Goal: Information Seeking & Learning: Learn about a topic

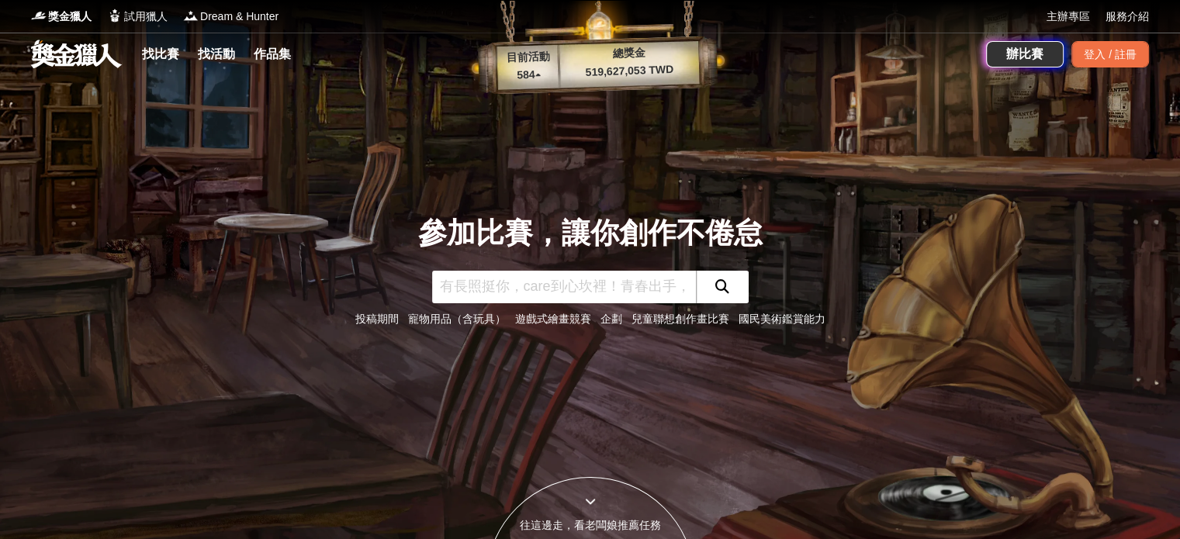
click at [549, 322] on link "遊戲式繪畫競賽" at bounding box center [553, 319] width 76 height 12
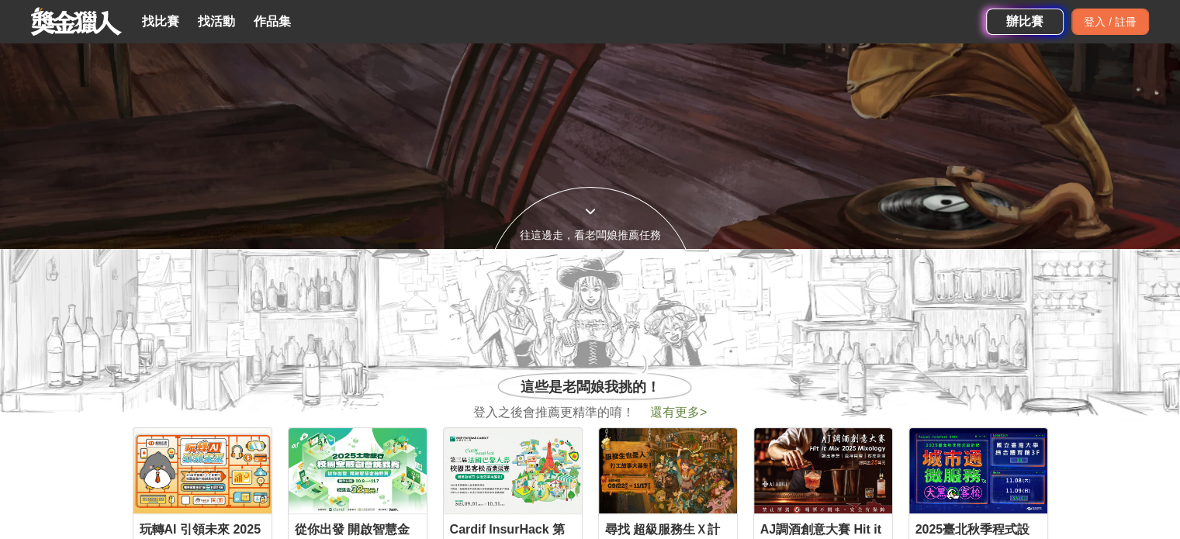
scroll to position [543, 0]
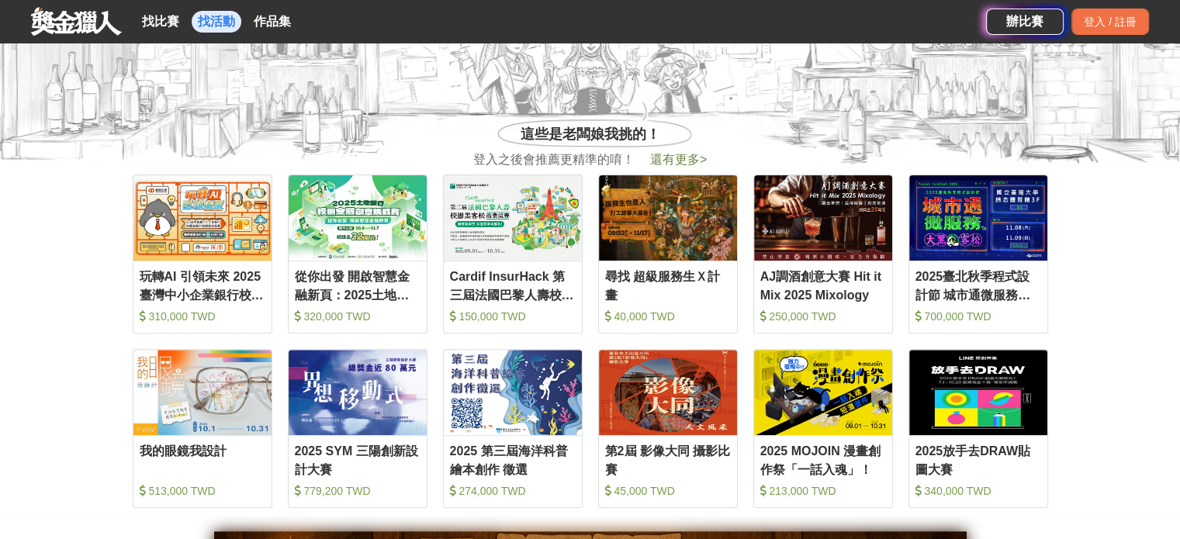
click at [196, 23] on link "找活動" at bounding box center [217, 22] width 50 height 22
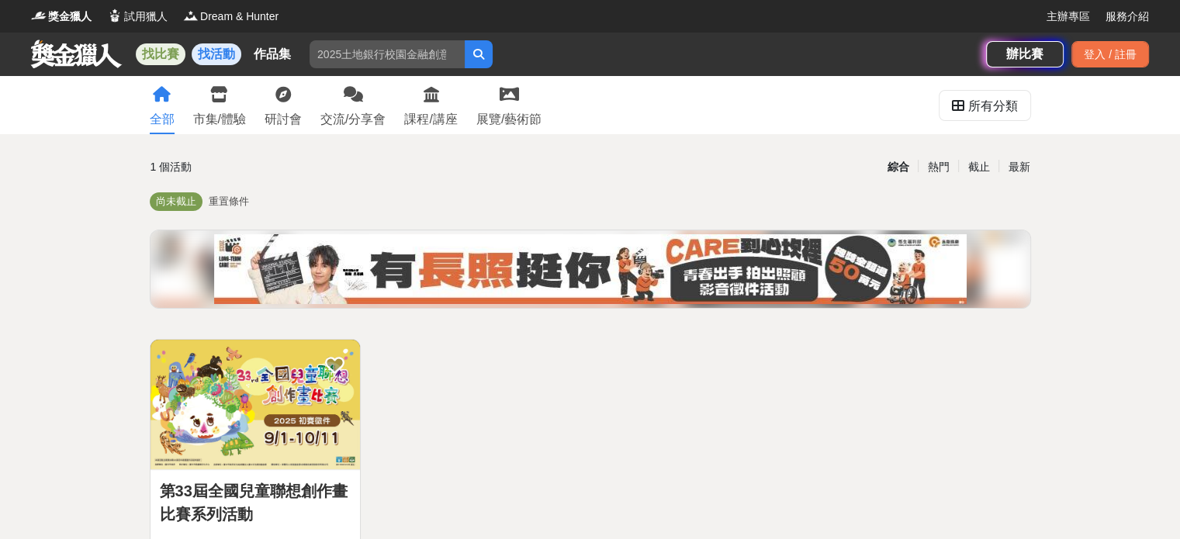
click at [167, 54] on link "找比賽" at bounding box center [161, 54] width 50 height 22
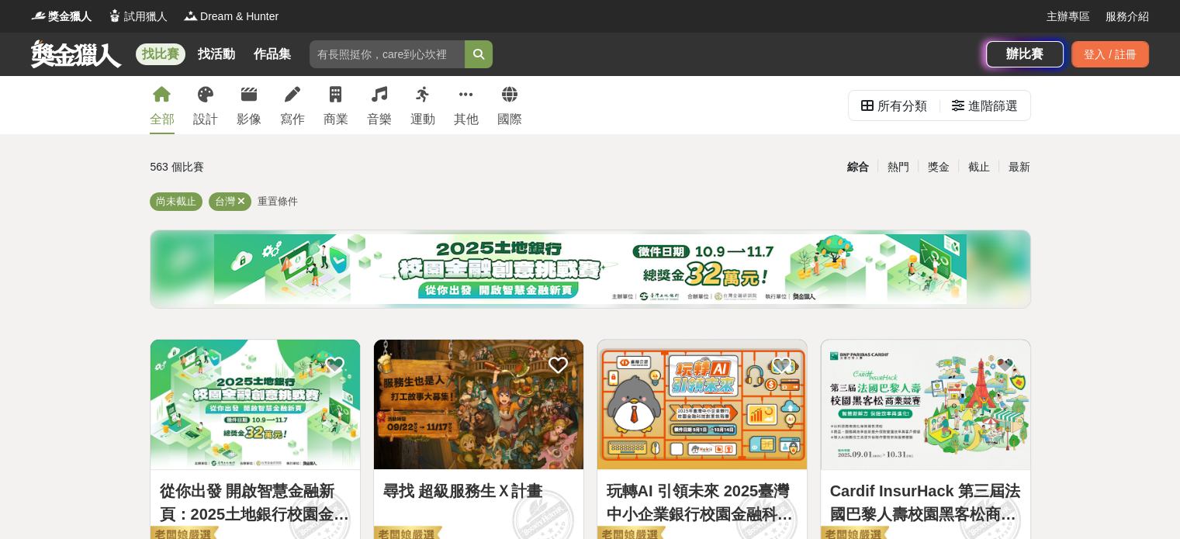
click at [284, 201] on span "重置條件" at bounding box center [278, 202] width 40 height 12
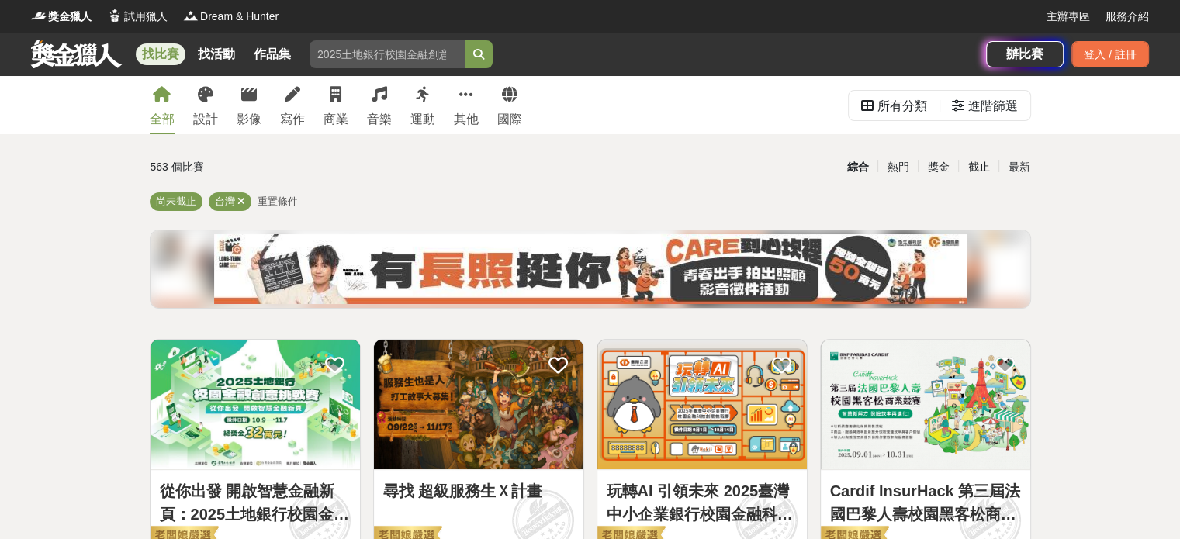
click at [273, 204] on span "重置條件" at bounding box center [278, 202] width 40 height 12
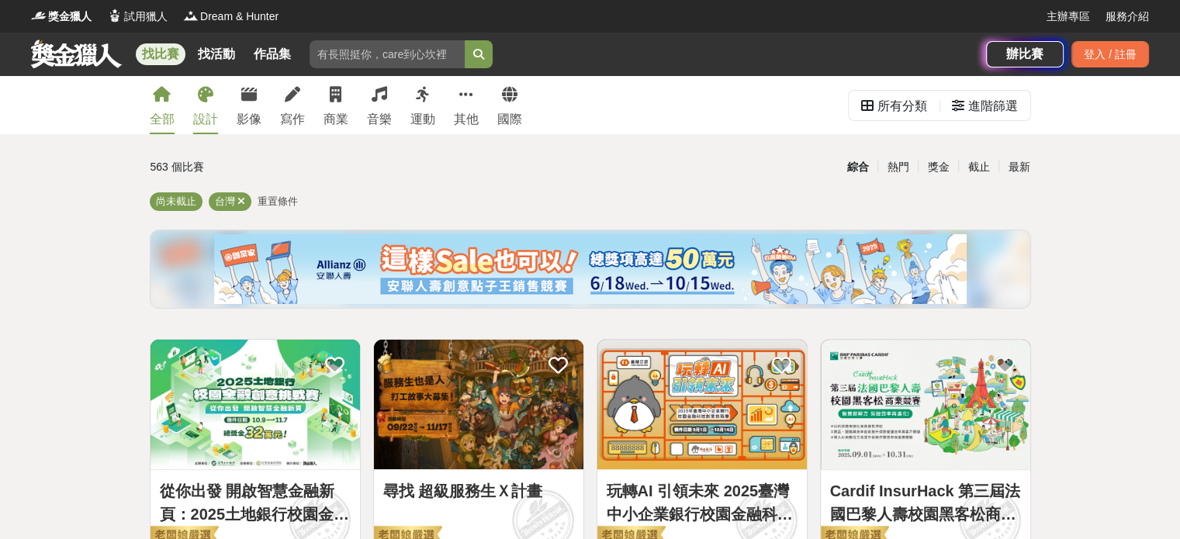
click at [209, 99] on icon at bounding box center [206, 95] width 16 height 16
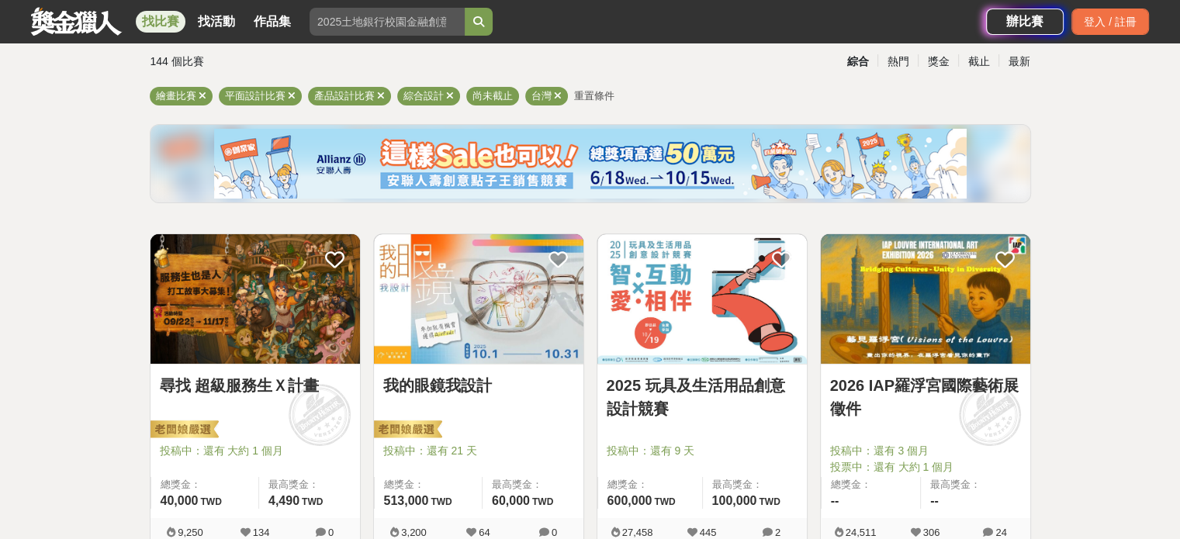
scroll to position [155, 0]
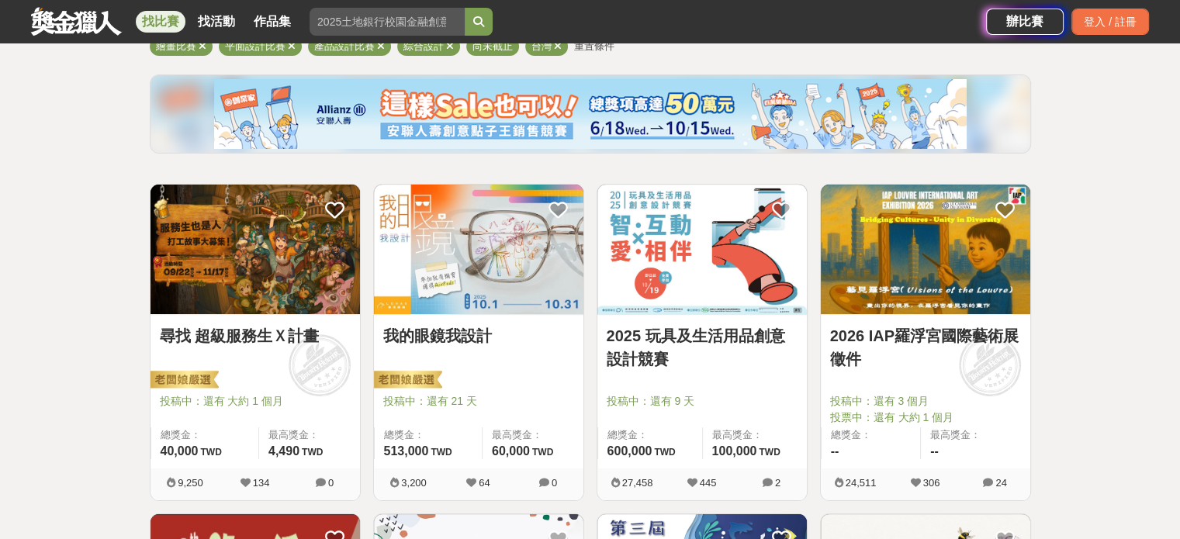
click at [239, 274] on img at bounding box center [256, 250] width 210 height 130
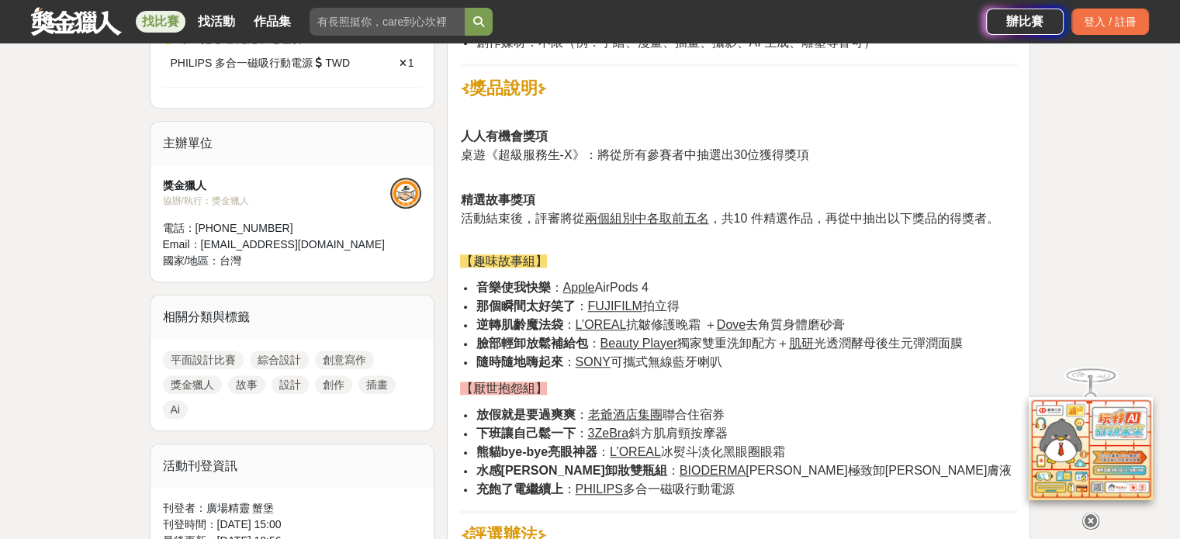
scroll to position [1242, 0]
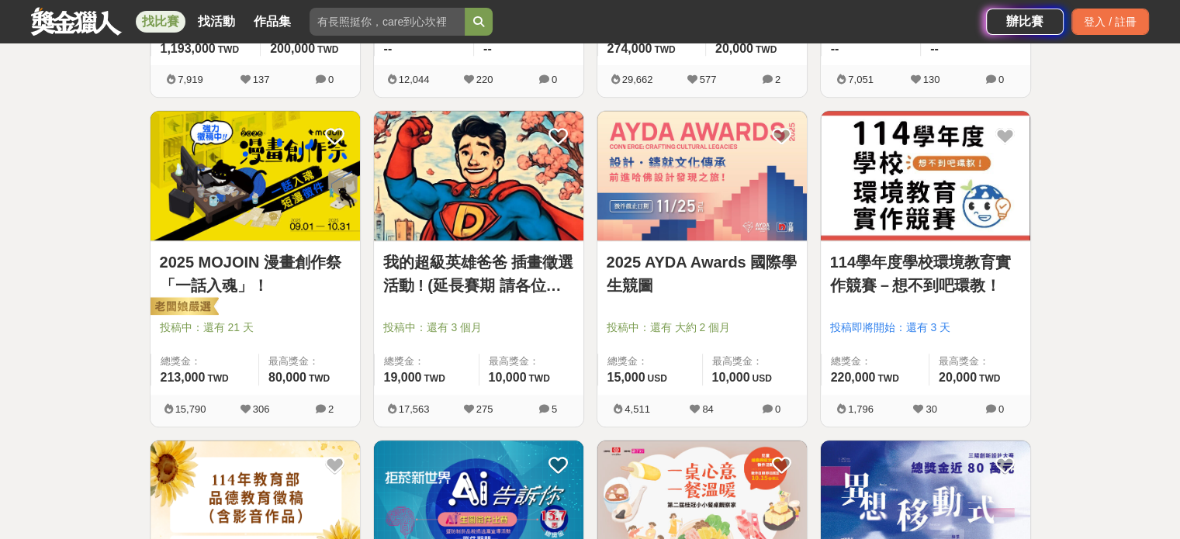
scroll to position [1009, 0]
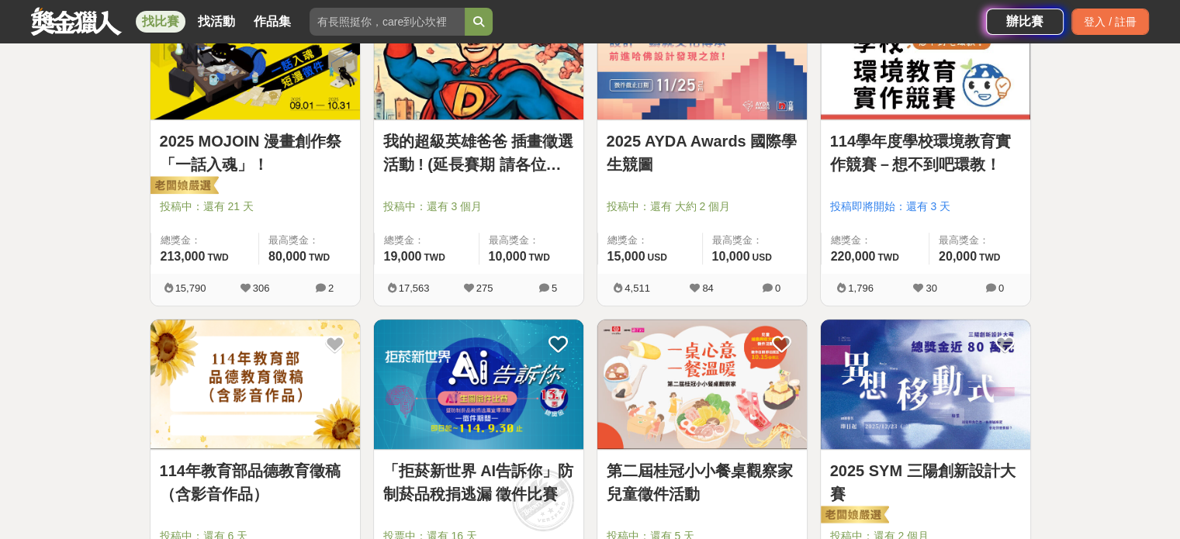
click at [210, 164] on link "2025 MOJOIN 漫畫創作祭「一話入魂」！" at bounding box center [255, 153] width 191 height 47
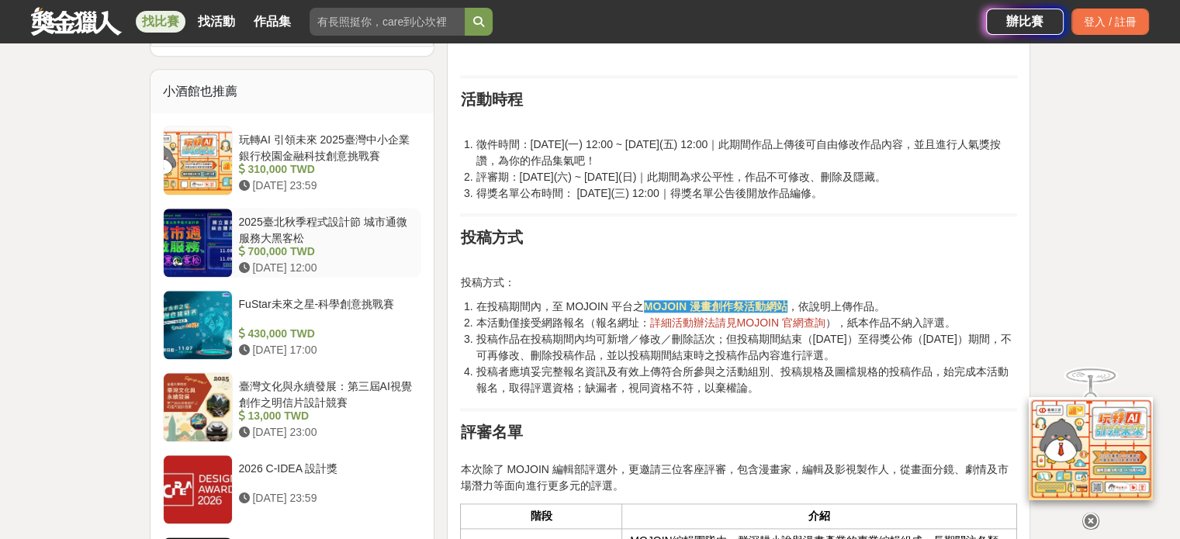
scroll to position [1707, 0]
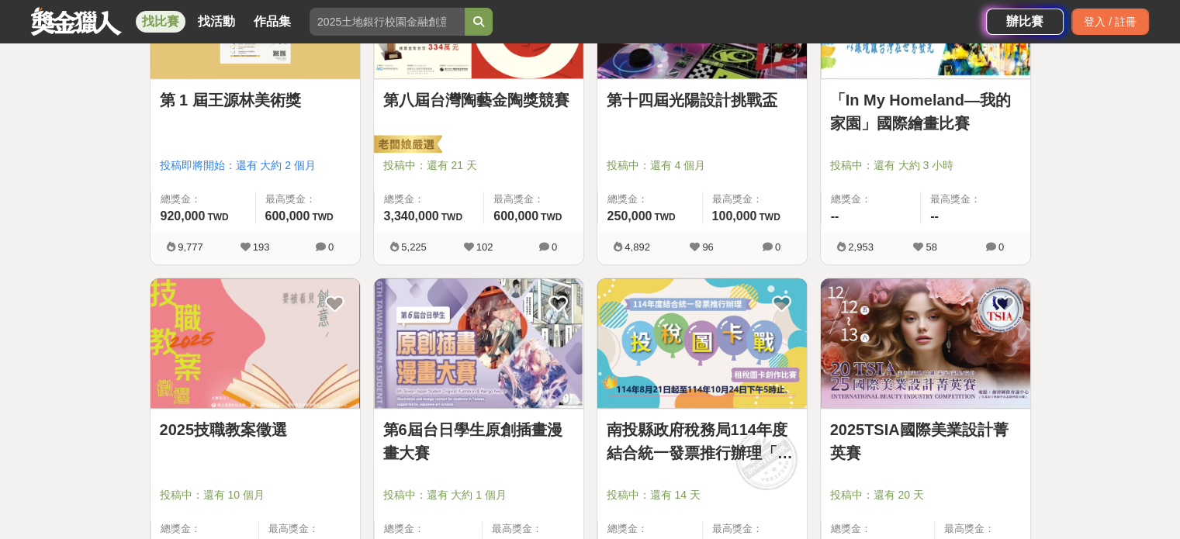
scroll to position [1785, 0]
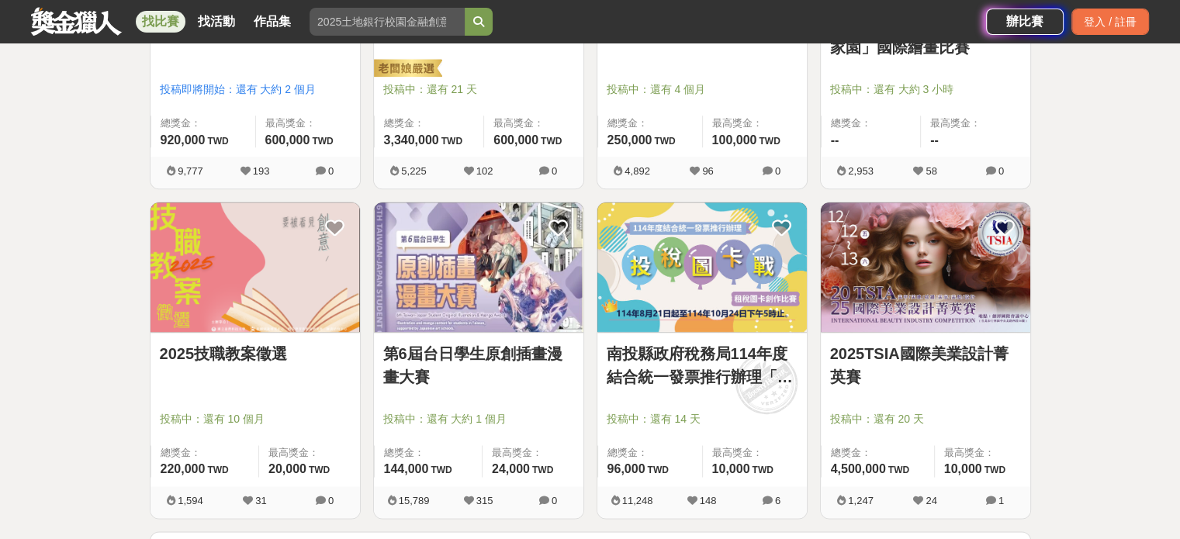
click at [412, 375] on link "第6屆台日學生原創插畫漫畫大賽" at bounding box center [478, 365] width 191 height 47
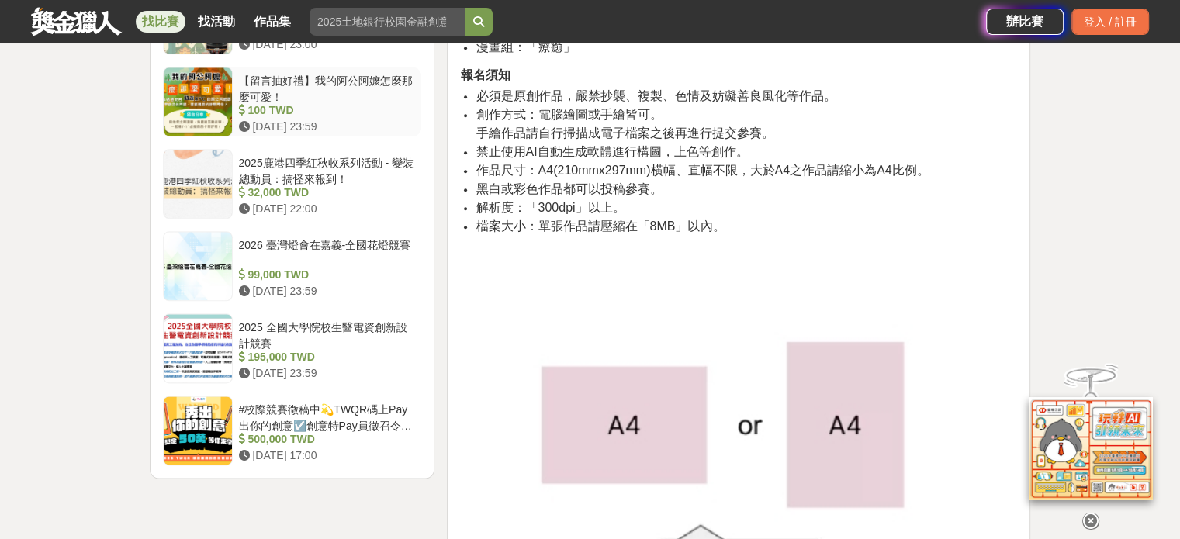
scroll to position [1940, 0]
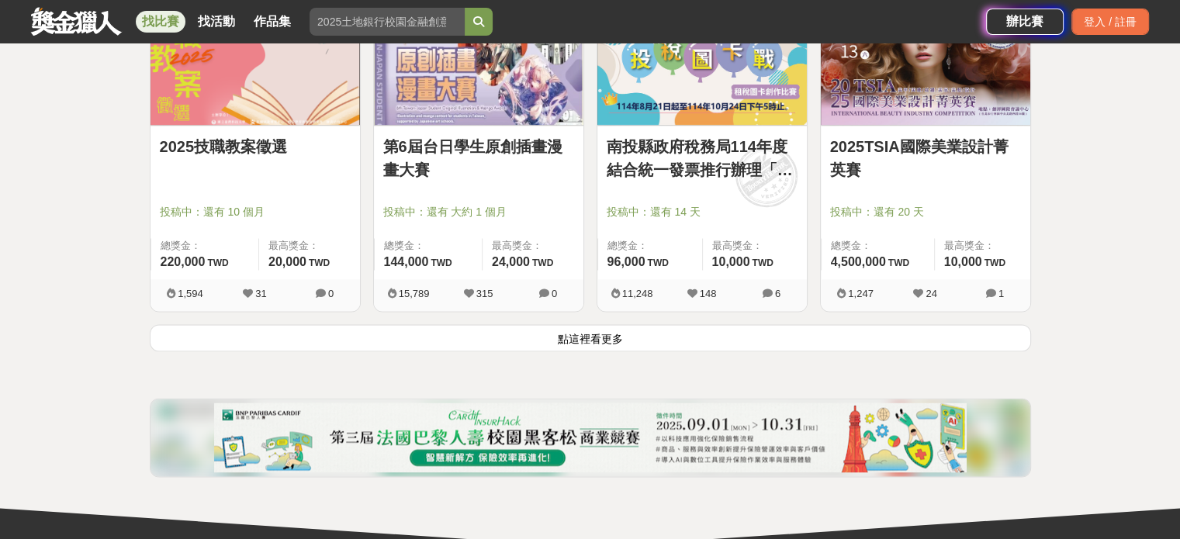
scroll to position [2018, 0]
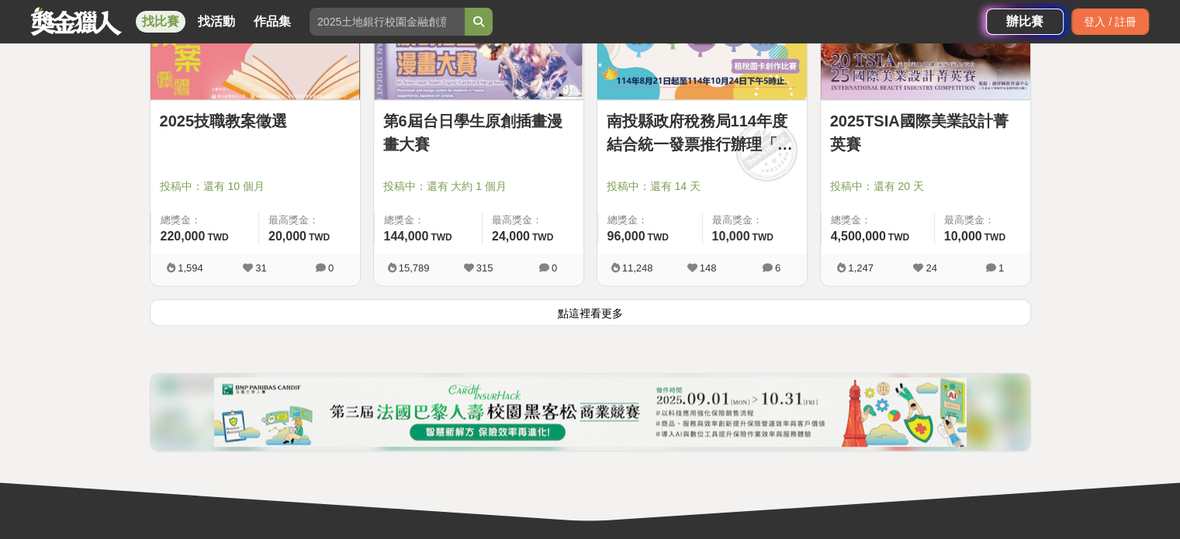
click at [936, 316] on button "點這裡看更多" at bounding box center [591, 312] width 882 height 27
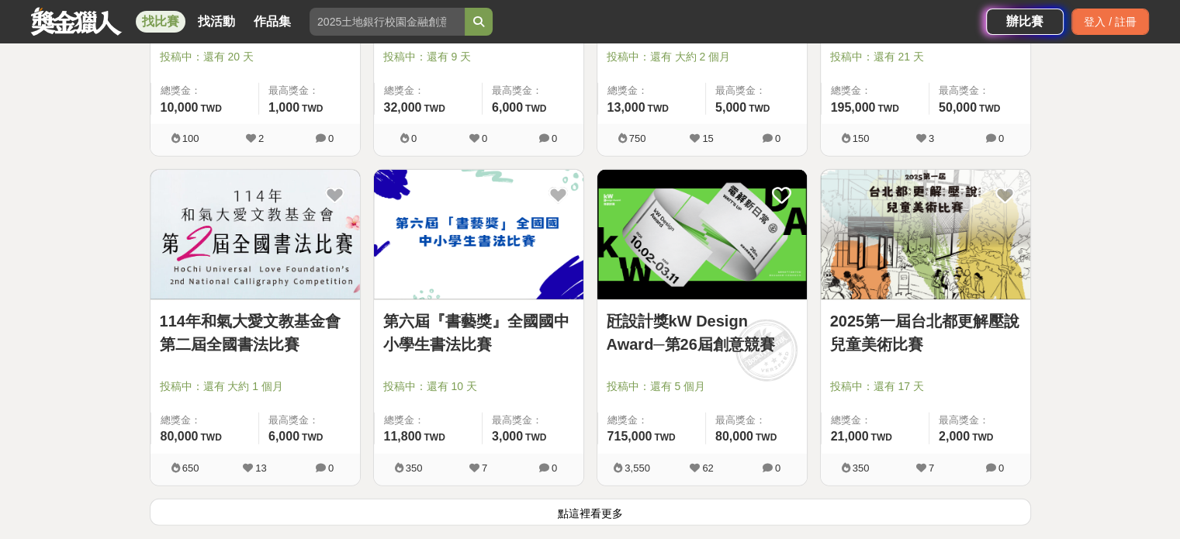
scroll to position [3881, 0]
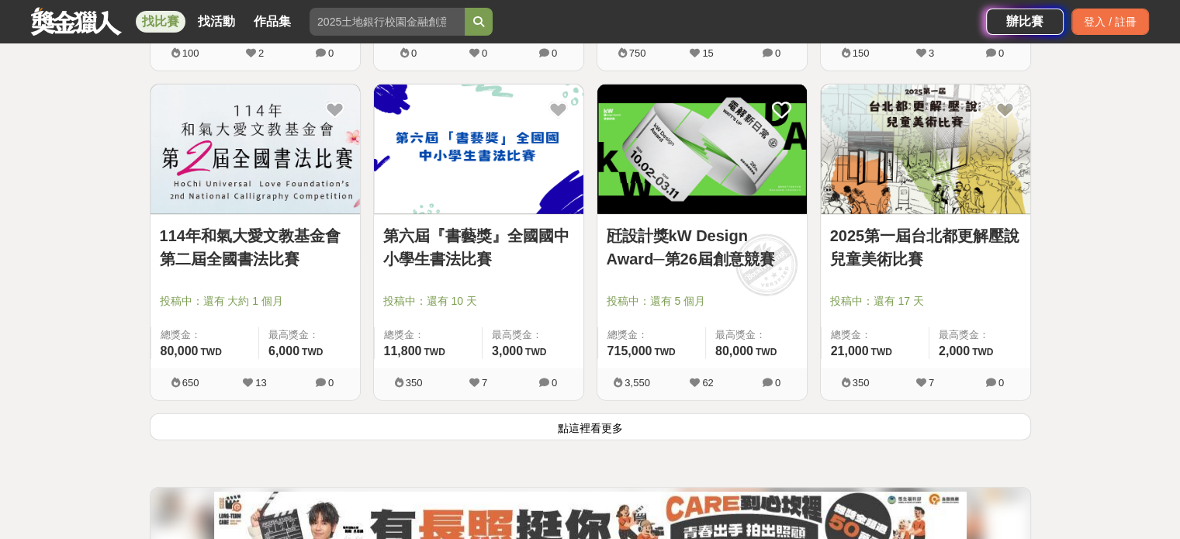
click at [737, 435] on button "點這裡看更多" at bounding box center [591, 427] width 882 height 27
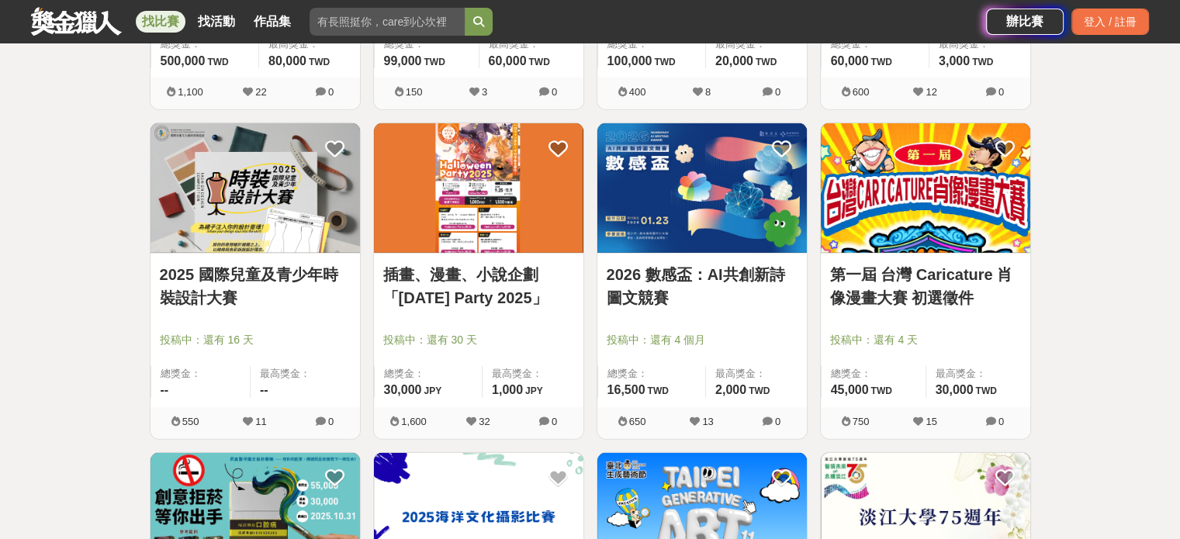
scroll to position [4502, 0]
click at [489, 286] on link "插畫、漫畫、小說企劃「[DATE] Party 2025」" at bounding box center [478, 285] width 191 height 47
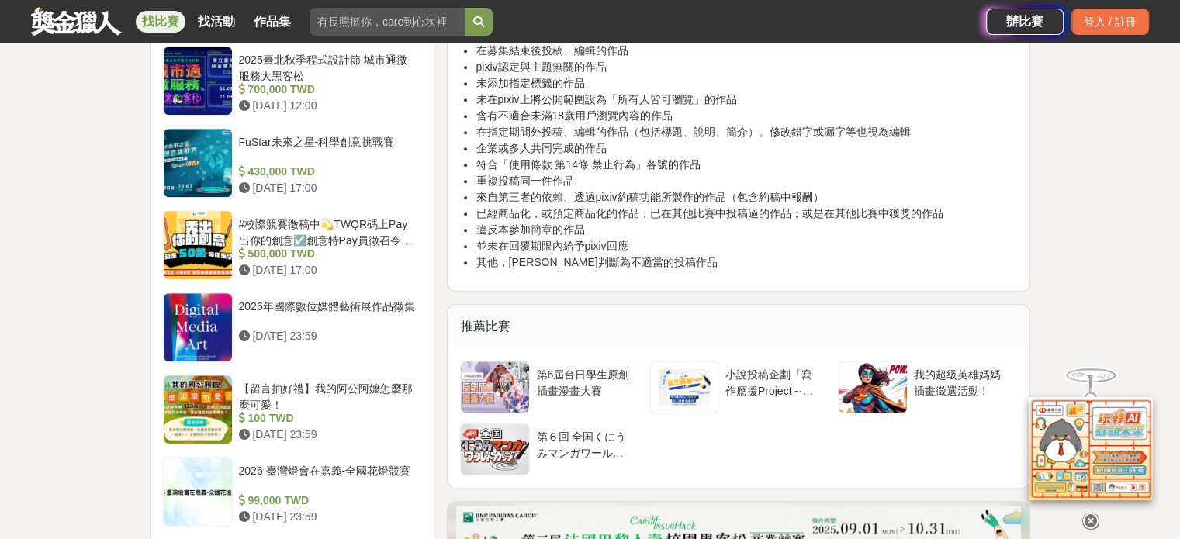
scroll to position [1319, 0]
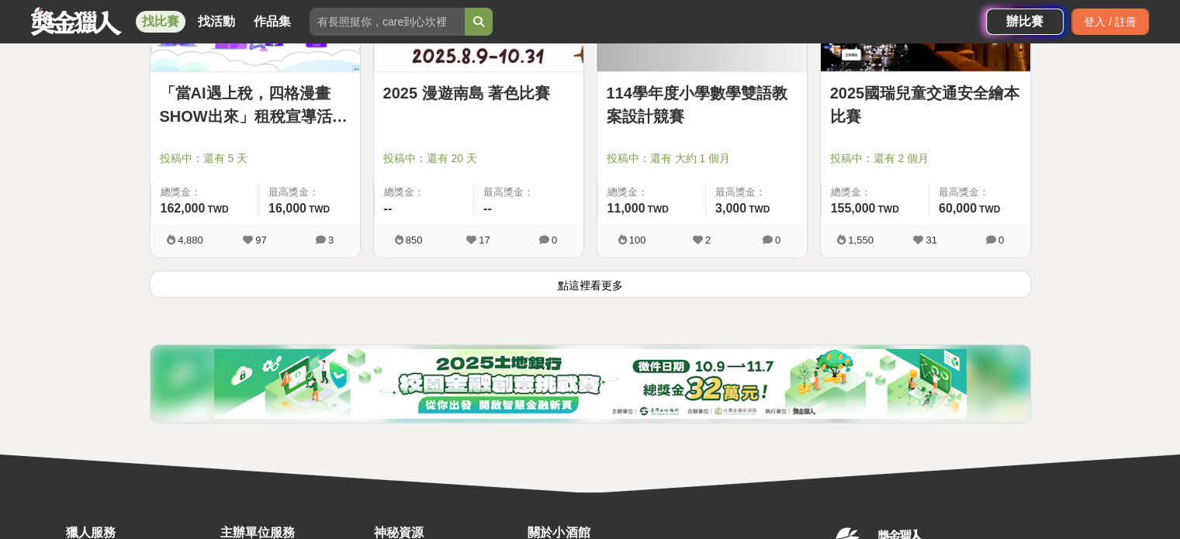
scroll to position [6054, 0]
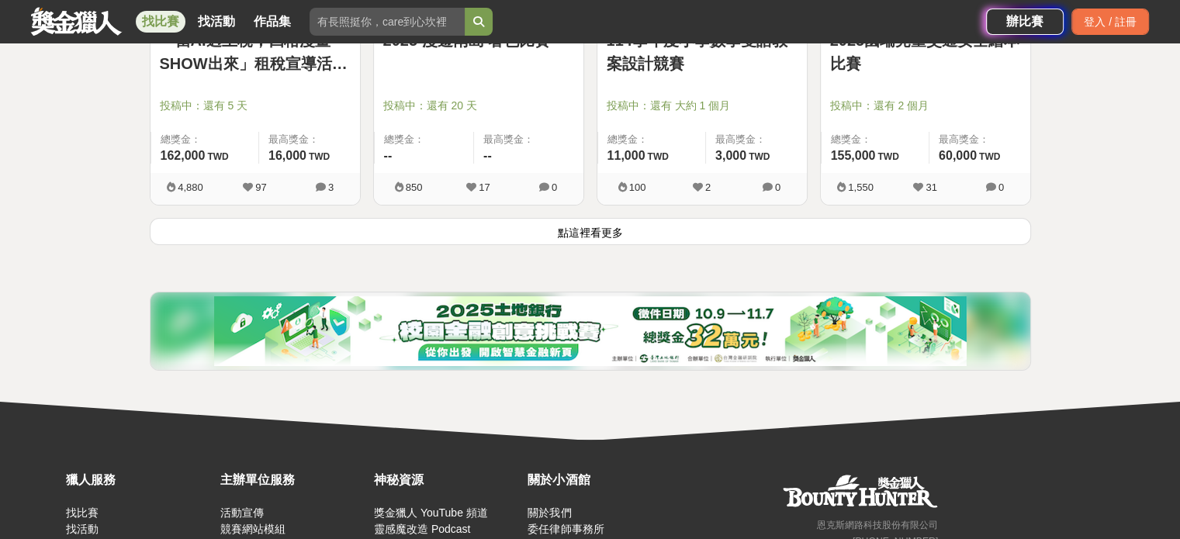
click at [726, 229] on button "點這裡看更多" at bounding box center [591, 231] width 882 height 27
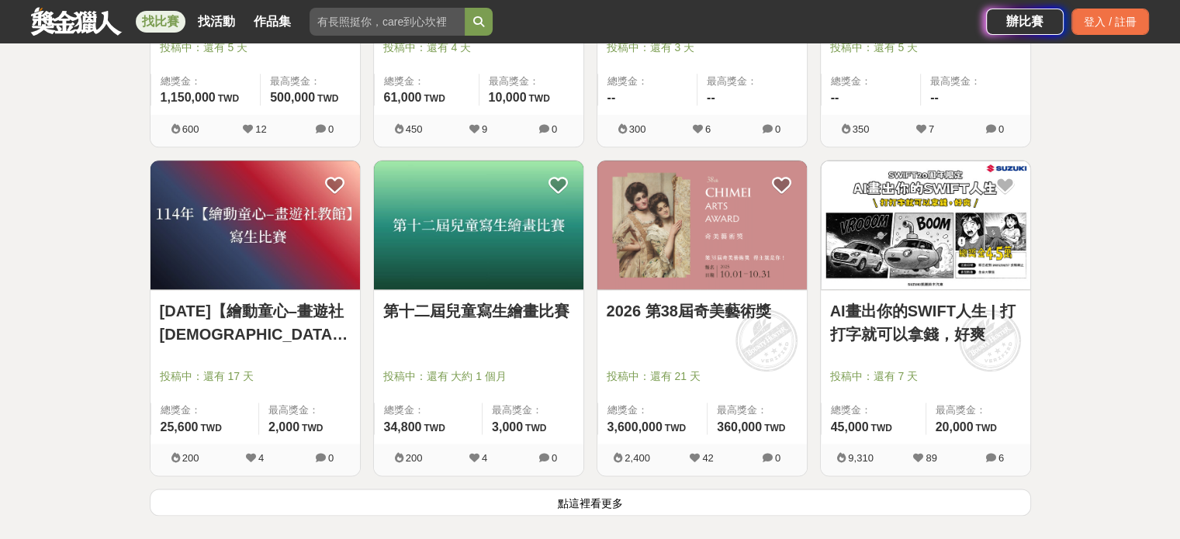
scroll to position [7761, 0]
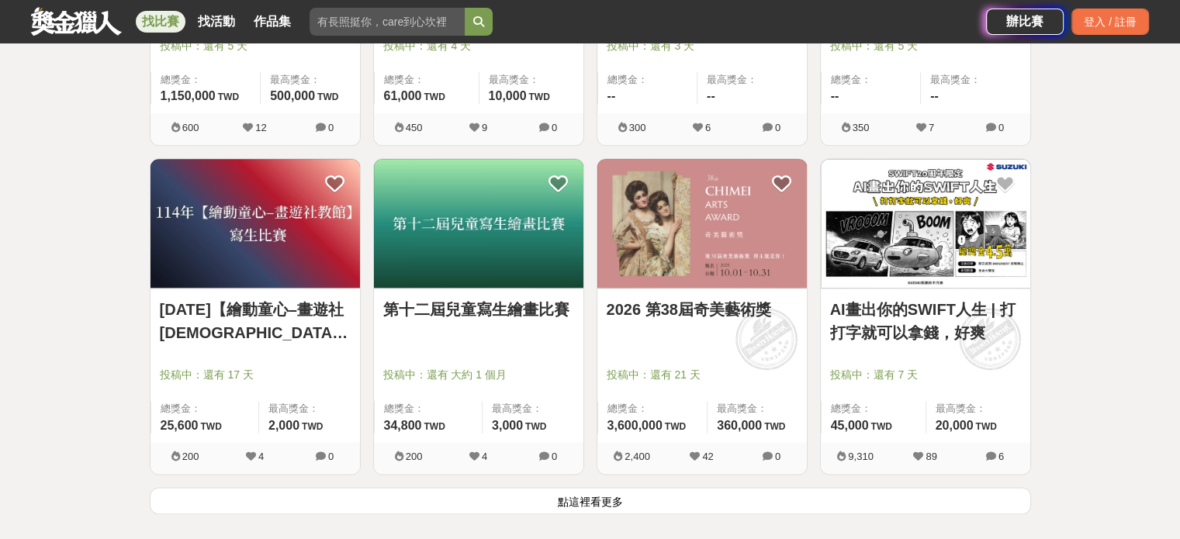
click at [966, 504] on button "點這裡看更多" at bounding box center [591, 500] width 882 height 27
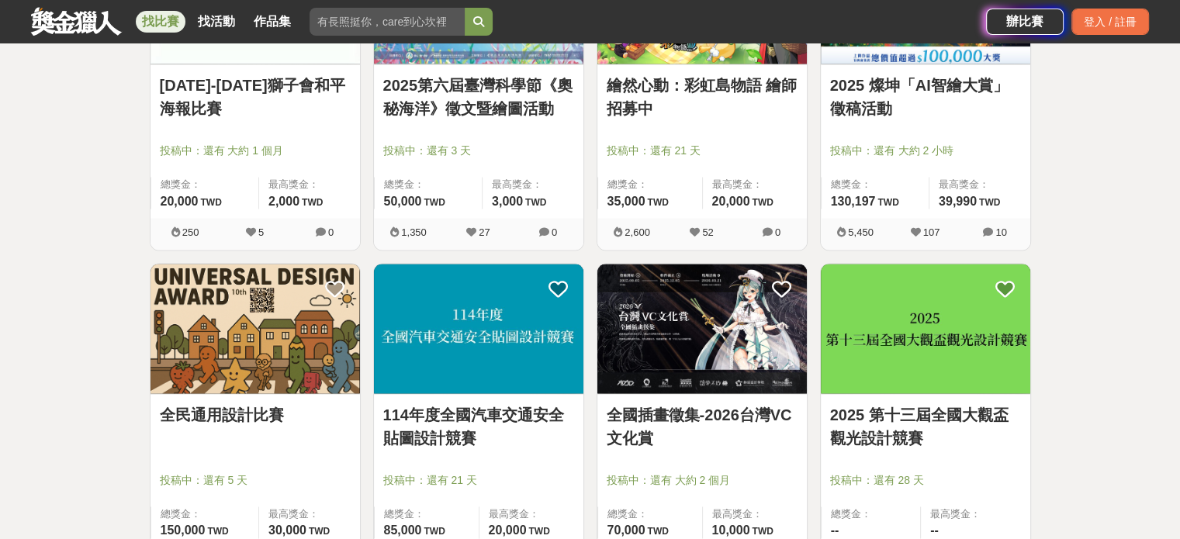
scroll to position [8382, 0]
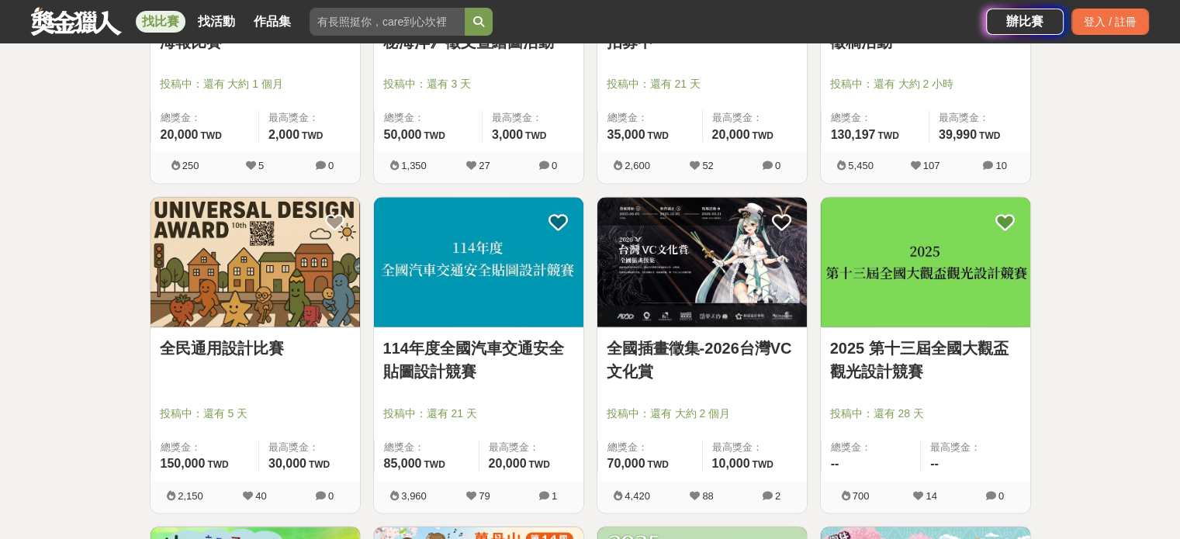
click at [706, 259] on img at bounding box center [703, 262] width 210 height 130
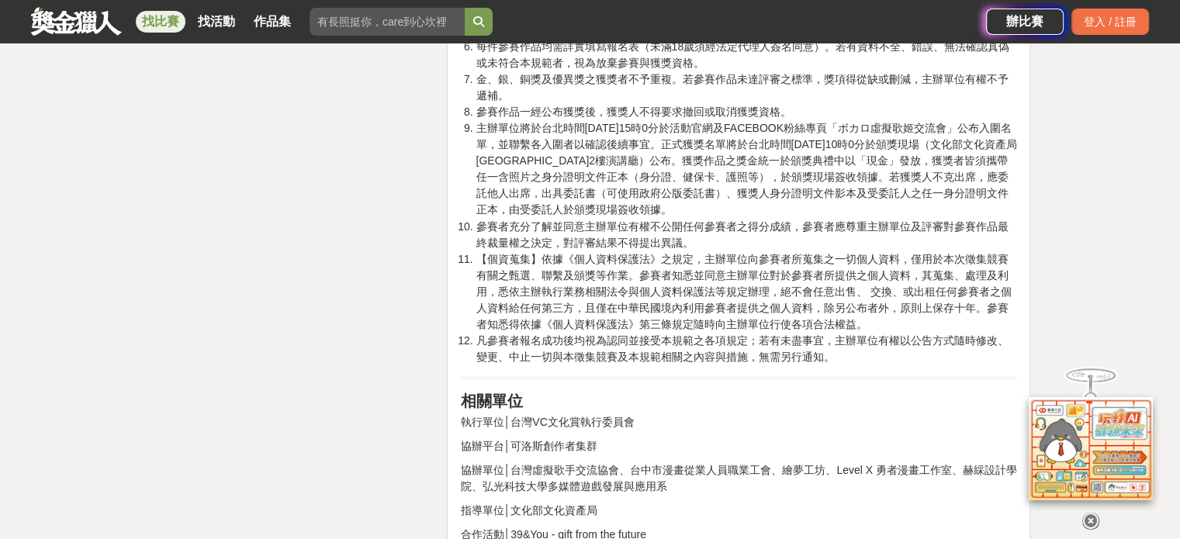
scroll to position [2716, 0]
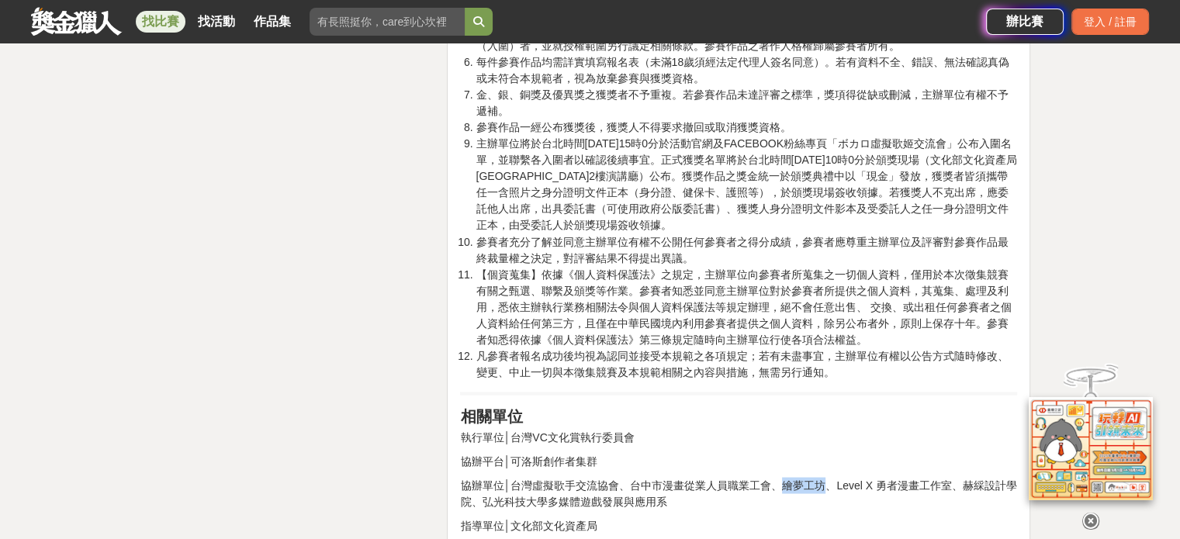
drag, startPoint x: 785, startPoint y: 501, endPoint x: 834, endPoint y: 499, distance: 49.0
click at [834, 499] on p "協辦單位│台灣虛擬歌手交流協會、台中市漫畫從業人員職業工會、繪夢工坊、Level X 勇者漫畫工作室、赫綵設計學院、弘光科技大學多媒體遊戲發展與應用系" at bounding box center [738, 493] width 557 height 33
copy p "繪夢工坊"
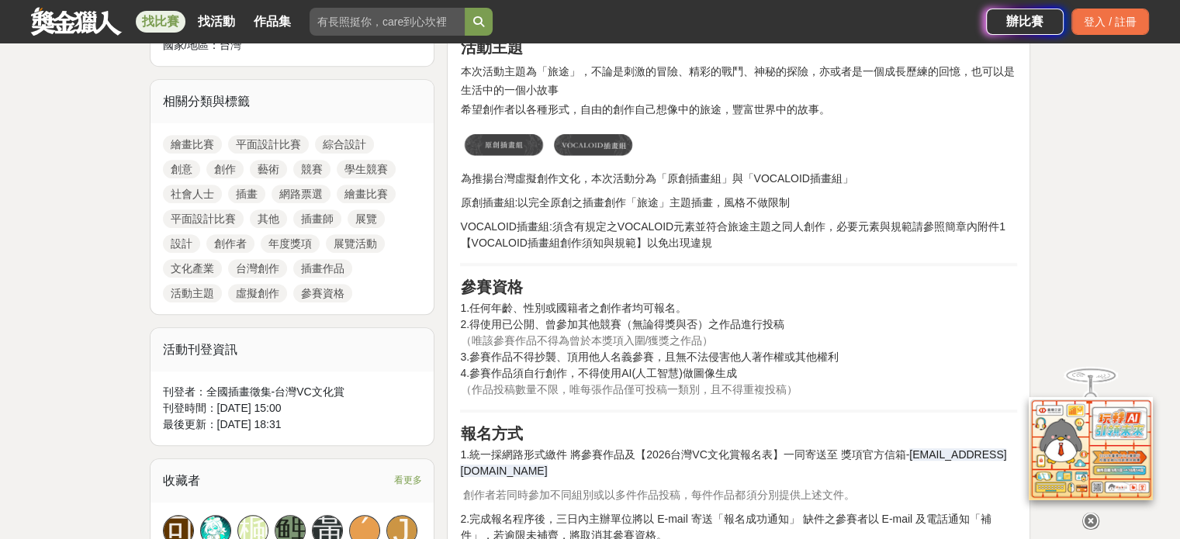
scroll to position [931, 0]
